Goal: Task Accomplishment & Management: Complete application form

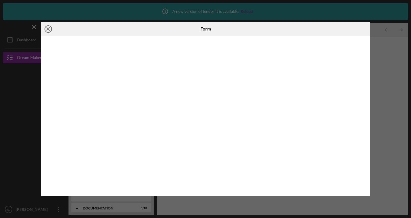
scroll to position [119, 0]
click at [48, 29] on line at bounding box center [48, 29] width 3 height 3
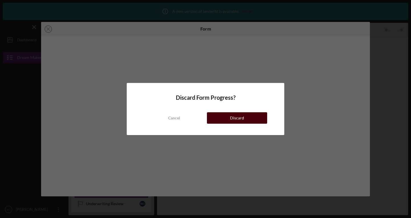
click at [244, 117] on button "Discard" at bounding box center [237, 117] width 60 height 11
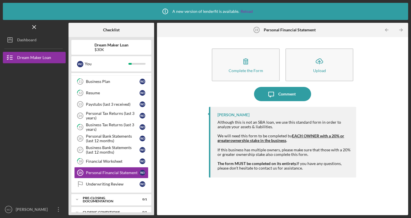
scroll to position [148, 0]
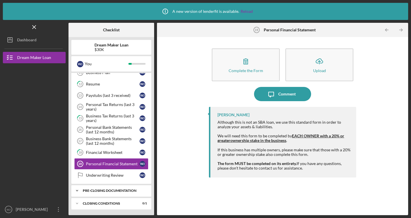
click at [76, 190] on icon "Icon/Expander" at bounding box center [76, 190] width 11 height 11
click at [98, 203] on div "Client Intake Form" at bounding box center [113, 203] width 54 height 5
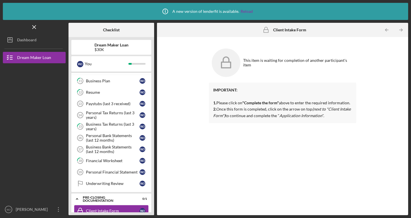
scroll to position [140, 0]
